Goal: Transaction & Acquisition: Purchase product/service

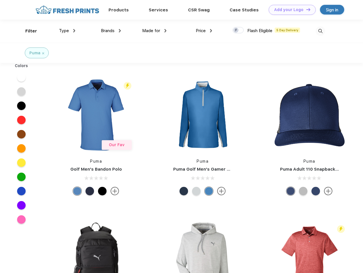
click at [290, 10] on link "Add your Logo Design Tool" at bounding box center [291, 10] width 47 height 10
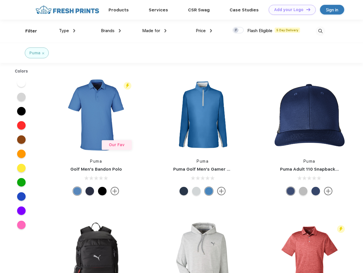
click at [0, 0] on div "Design Tool" at bounding box center [0, 0] width 0 height 0
click at [305, 9] on link "Add your Logo Design Tool" at bounding box center [291, 10] width 47 height 10
click at [27, 31] on div "Filter" at bounding box center [31, 31] width 12 height 7
click at [67, 31] on span "Type" at bounding box center [64, 30] width 10 height 5
click at [111, 31] on span "Brands" at bounding box center [108, 30] width 14 height 5
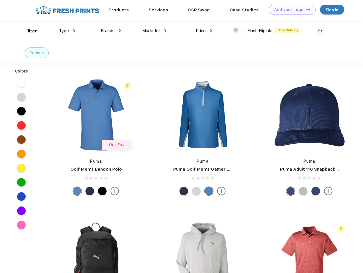
click at [154, 31] on span "Made for" at bounding box center [151, 30] width 18 height 5
click at [204, 31] on span "Price" at bounding box center [201, 30] width 10 height 5
click at [238, 30] on div at bounding box center [237, 30] width 11 height 6
click at [236, 30] on input "checkbox" at bounding box center [234, 29] width 4 height 4
click at [320, 31] on img at bounding box center [319, 30] width 9 height 9
